Goal: Task Accomplishment & Management: Manage account settings

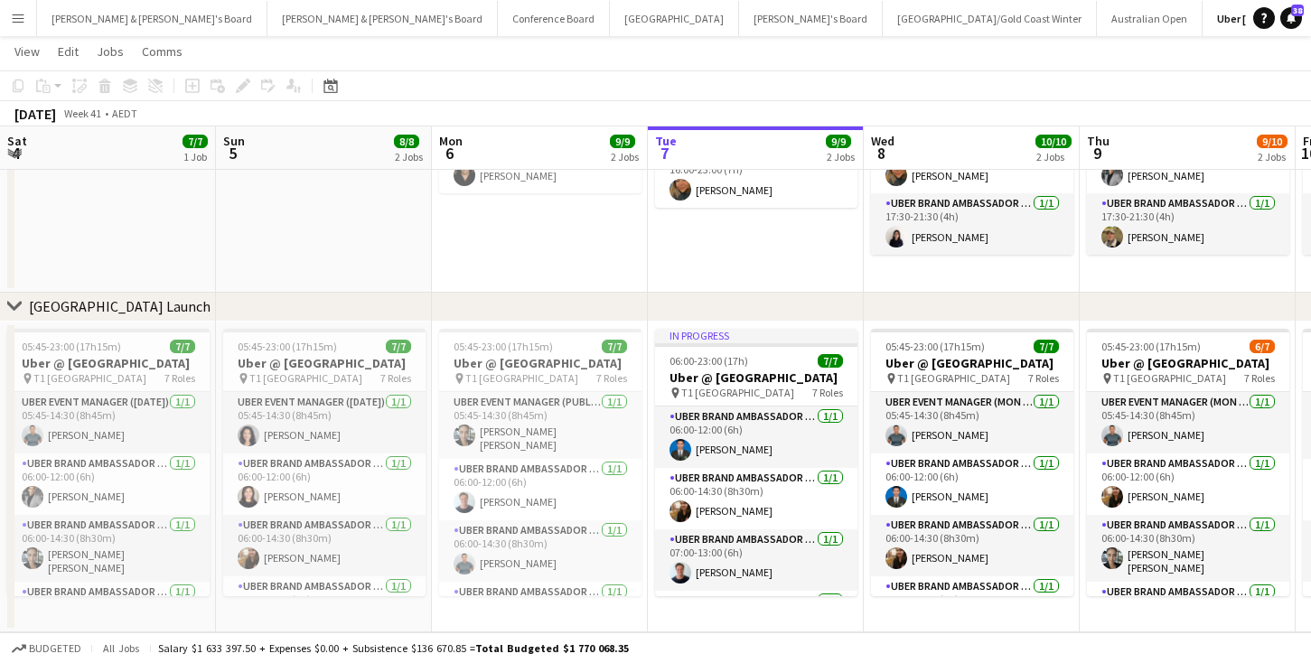
scroll to position [242, 0]
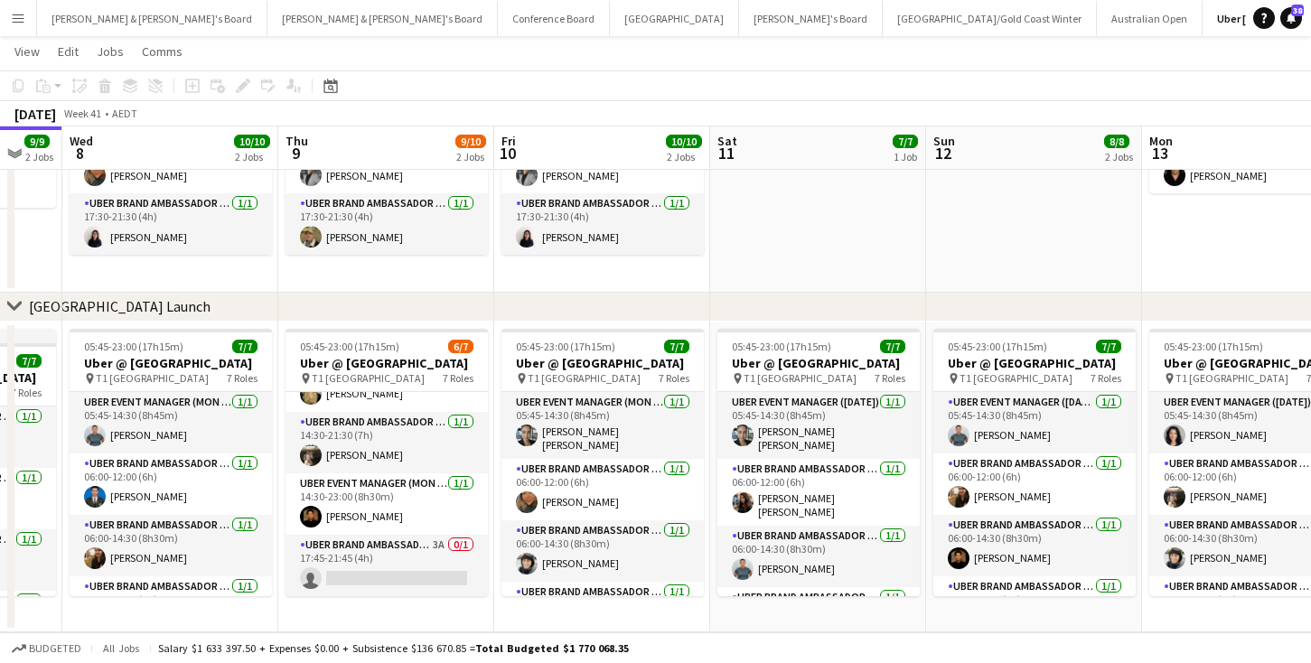
click at [17, 24] on app-icon "Menu" at bounding box center [18, 18] width 14 height 14
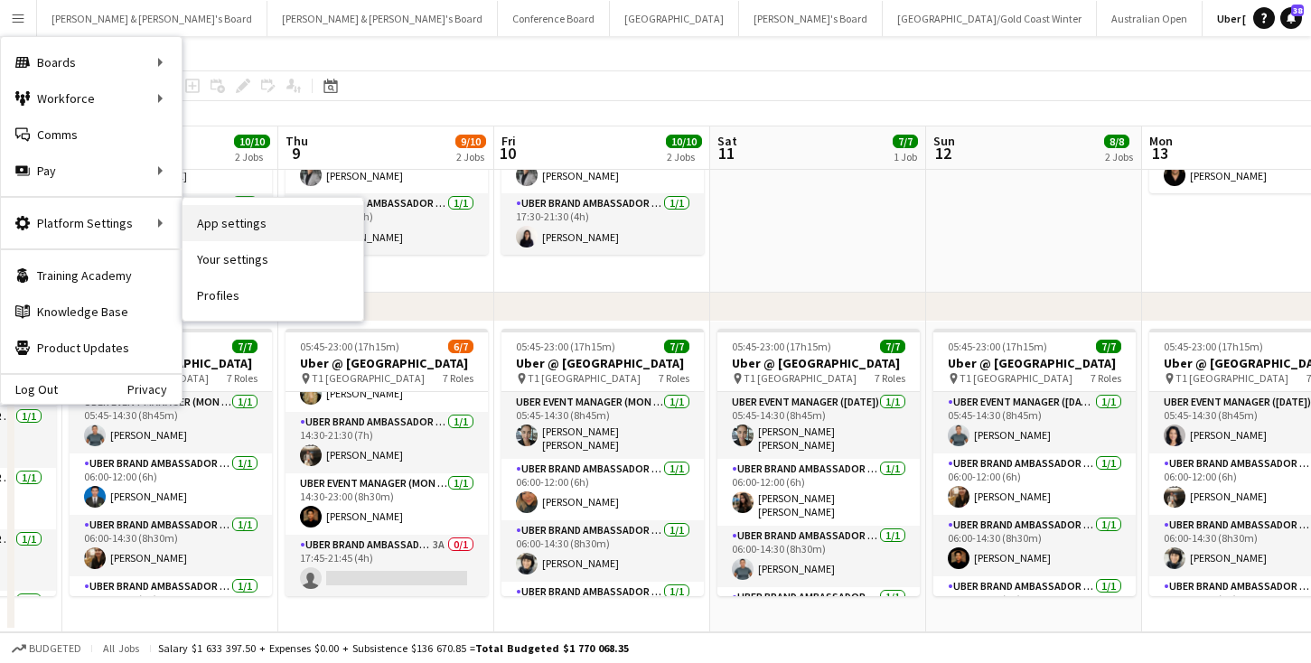
click at [230, 225] on link "App settings" at bounding box center [273, 223] width 181 height 36
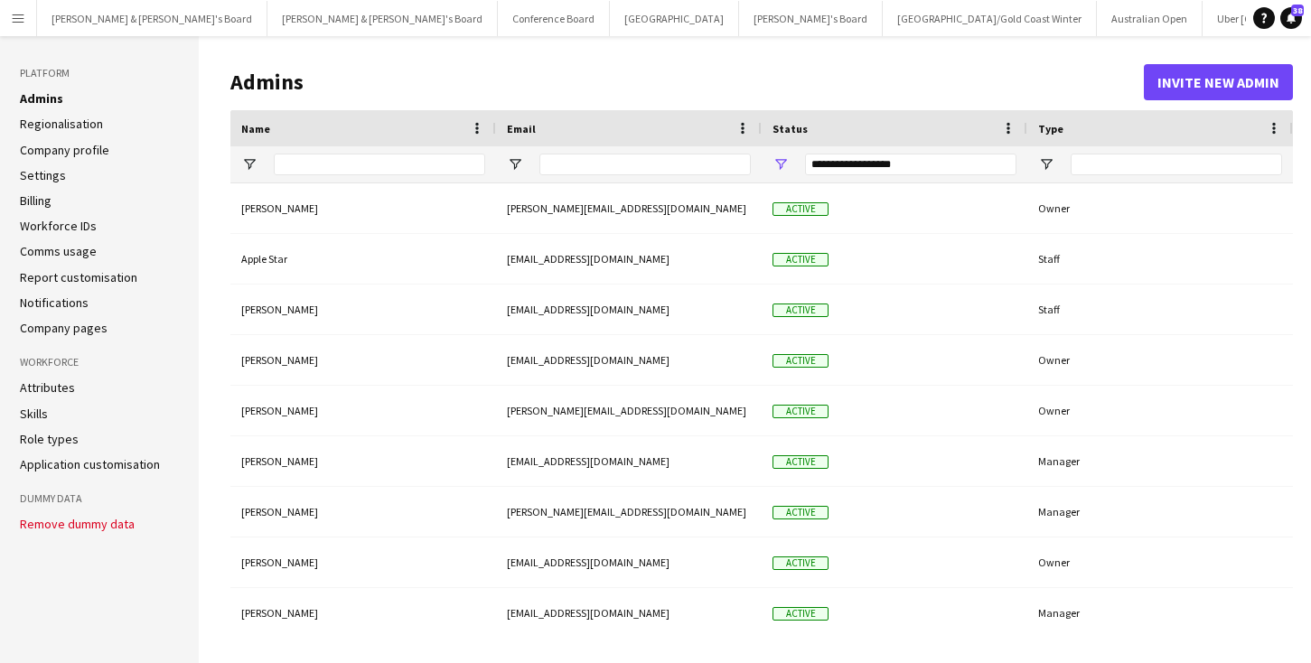
click at [96, 463] on link "Application customisation" at bounding box center [90, 464] width 140 height 16
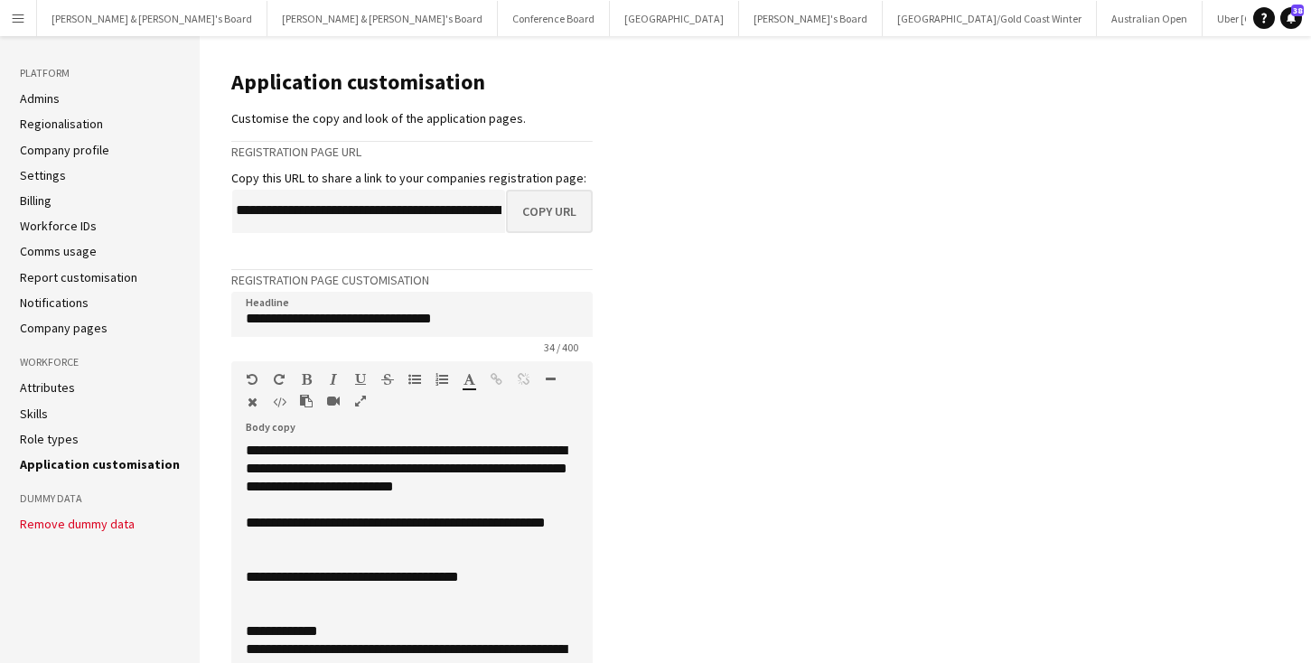
click at [555, 214] on button "Copy URL" at bounding box center [549, 211] width 87 height 43
click at [18, 21] on app-icon "Menu" at bounding box center [18, 18] width 14 height 14
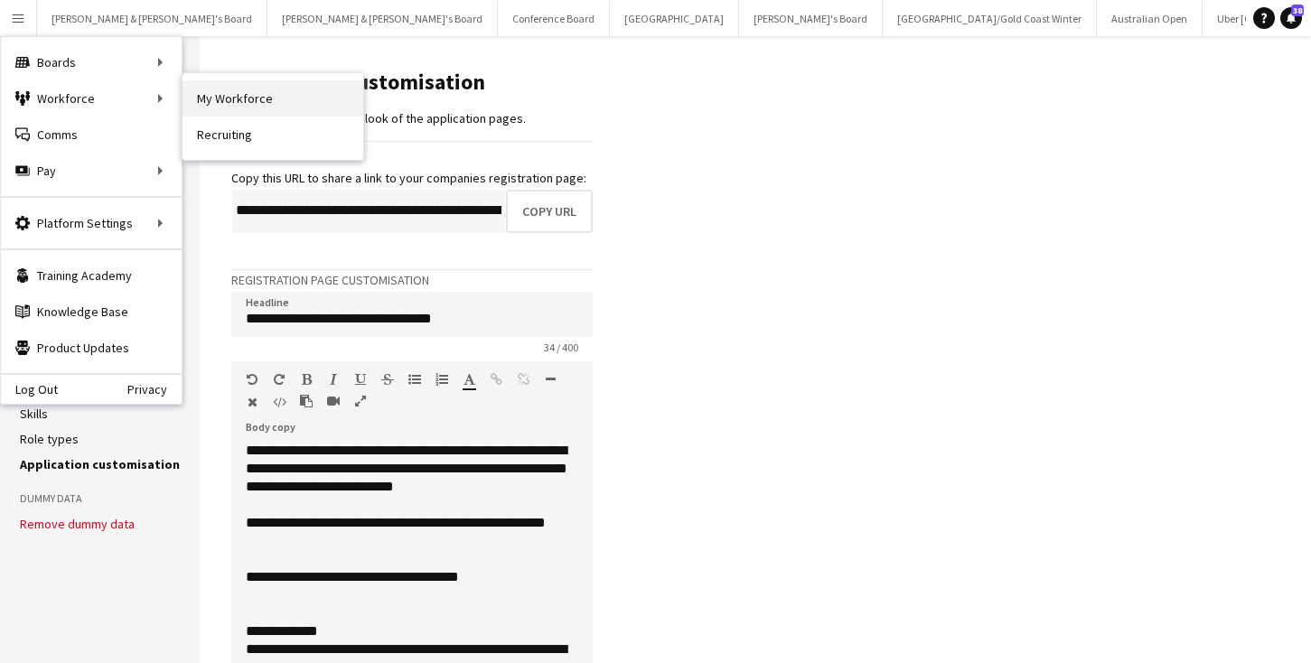
click at [228, 103] on link "My Workforce" at bounding box center [273, 98] width 181 height 36
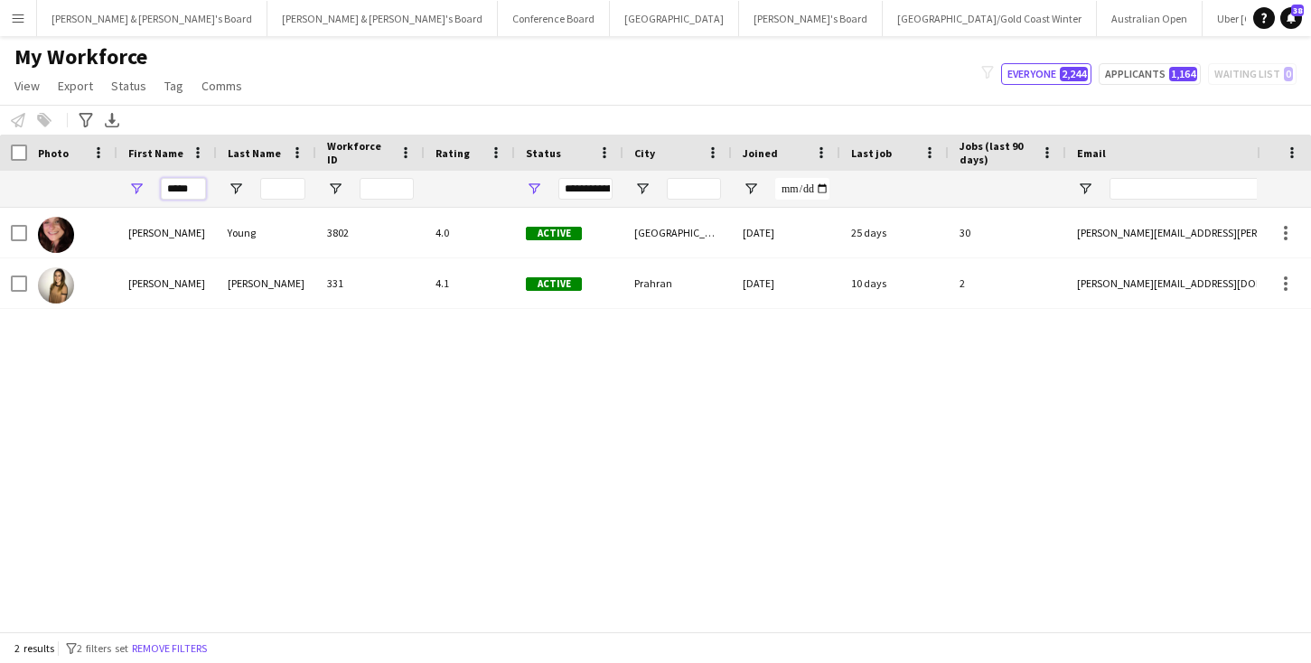
drag, startPoint x: 198, startPoint y: 188, endPoint x: 158, endPoint y: 188, distance: 39.8
click at [158, 188] on div "*****" at bounding box center [166, 189] width 99 height 36
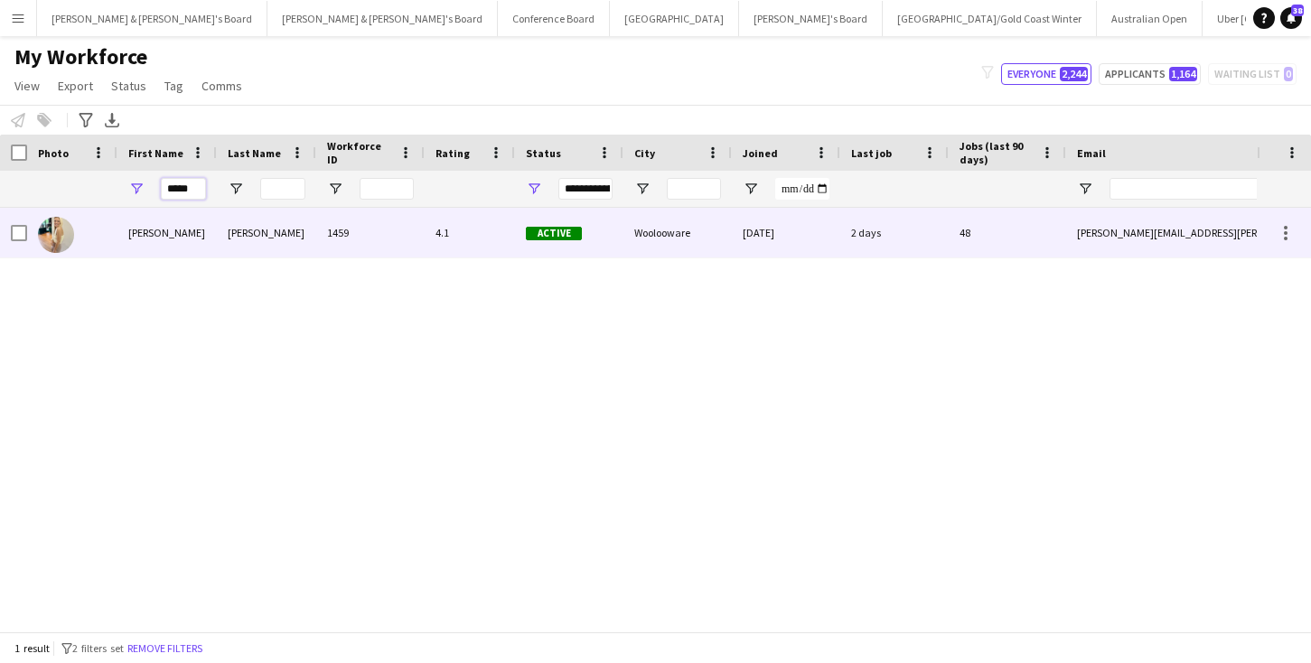
type input "*****"
click at [142, 230] on div "[PERSON_NAME]" at bounding box center [166, 233] width 99 height 50
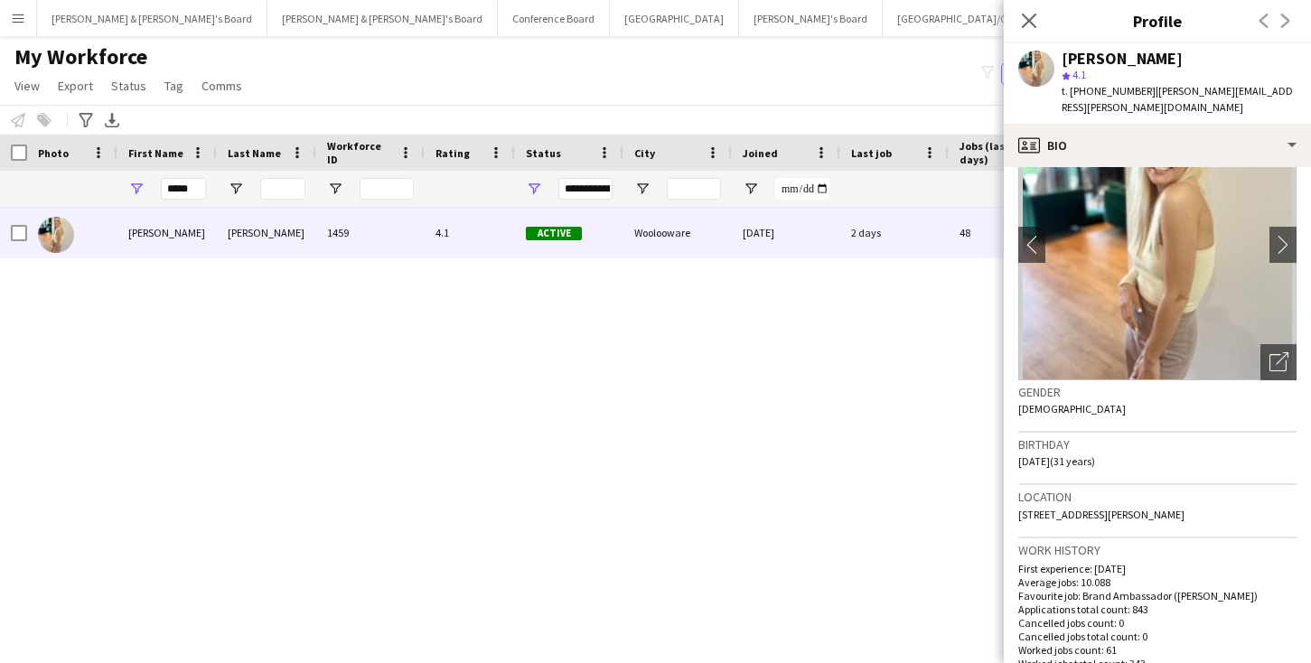
scroll to position [78, 0]
